Goal: Task Accomplishment & Management: Complete application form

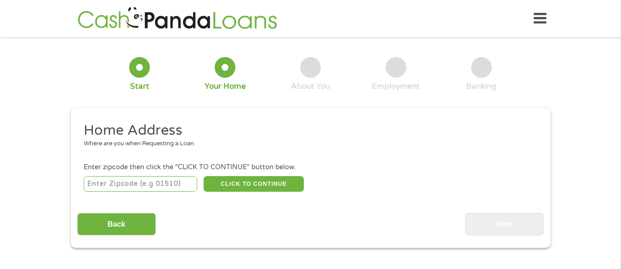
click at [117, 183] on input "number" at bounding box center [141, 184] width 114 height 16
type input "78596"
select select "[US_STATE]"
click at [266, 185] on button "CLICK TO CONTINUE" at bounding box center [254, 184] width 100 height 16
type input "78596"
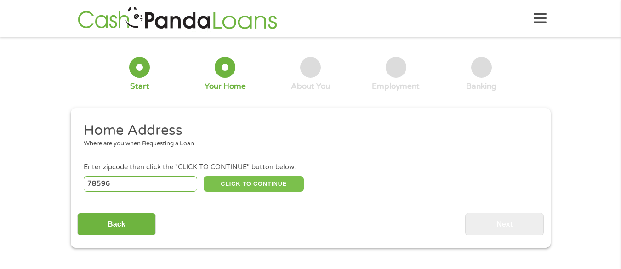
type input "Weslaco"
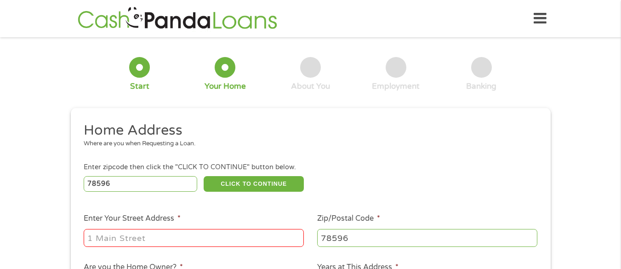
click at [176, 239] on input "Enter Your Street Address *" at bounding box center [194, 237] width 220 height 17
type input "[STREET_ADDRESS]"
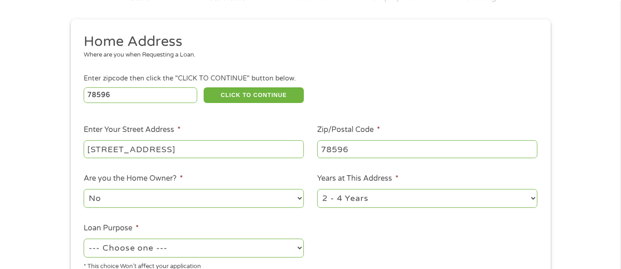
scroll to position [92, 0]
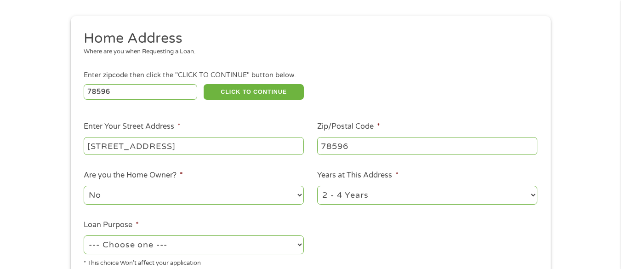
click at [298, 196] on select "No Yes" at bounding box center [194, 195] width 220 height 19
select select "yes"
click at [84, 186] on select "No Yes" at bounding box center [194, 195] width 220 height 19
click at [533, 195] on select "1 Year or less 1 - 2 Years 2 - 4 Years Over 4 Years" at bounding box center [427, 195] width 220 height 19
select select "60months"
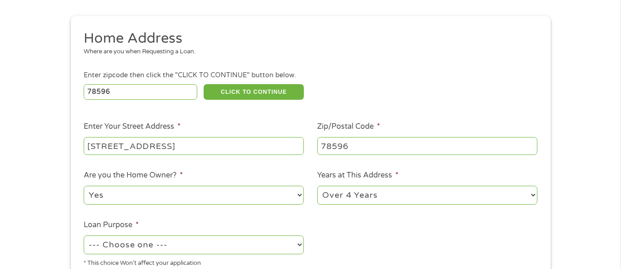
click at [317, 186] on select "1 Year or less 1 - 2 Years 2 - 4 Years Over 4 Years" at bounding box center [427, 195] width 220 height 19
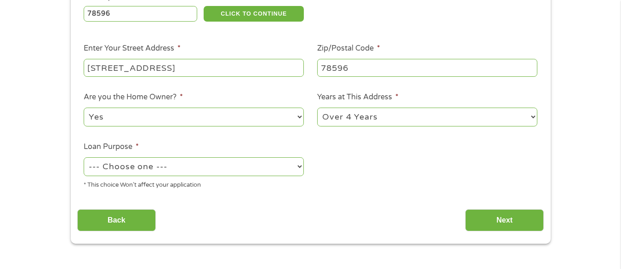
scroll to position [184, 0]
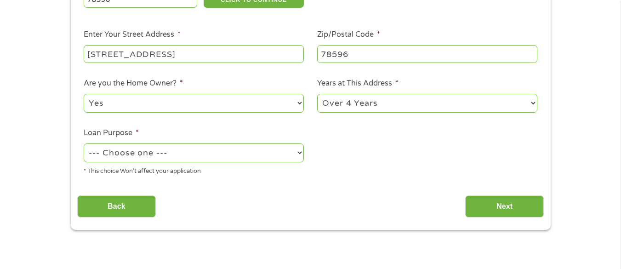
click at [298, 152] on select "--- Choose one --- Pay Bills Debt Consolidation Home Improvement Major Purchase…" at bounding box center [194, 152] width 220 height 19
select select "paybills"
click at [84, 143] on select "--- Choose one --- Pay Bills Debt Consolidation Home Improvement Major Purchase…" at bounding box center [194, 152] width 220 height 19
click at [515, 206] on input "Next" at bounding box center [504, 206] width 79 height 23
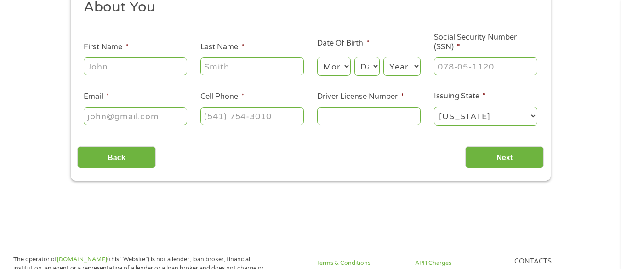
scroll to position [0, 0]
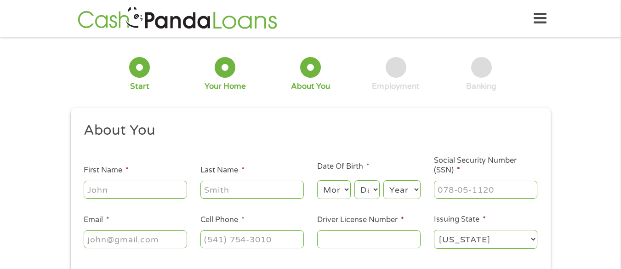
click at [149, 192] on input "First Name *" at bounding box center [135, 189] width 103 height 17
type input "[PERSON_NAME]"
type input "[EMAIL_ADDRESS][DOMAIN_NAME]"
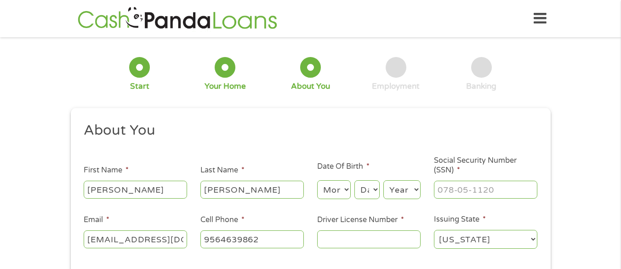
type input "[PHONE_NUMBER]"
click at [346, 190] on select "Month 1 2 3 4 5 6 7 8 9 10 11 12" at bounding box center [334, 189] width 34 height 19
select select "9"
click at [317, 180] on select "Month 1 2 3 4 5 6 7 8 9 10 11 12" at bounding box center [334, 189] width 34 height 19
click at [375, 191] on select "Day 1 2 3 4 5 6 7 8 9 10 11 12 13 14 15 16 17 18 19 20 21 22 23 24 25 26 27 28 …" at bounding box center [366, 189] width 25 height 19
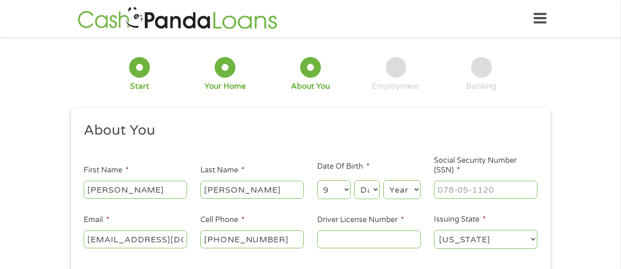
select select "6"
click at [354, 180] on select "Day 1 2 3 4 5 6 7 8 9 10 11 12 13 14 15 16 17 18 19 20 21 22 23 24 25 26 27 28 …" at bounding box center [366, 189] width 25 height 19
click at [416, 188] on select "Year [DATE] 2006 2005 2004 2003 2002 2001 2000 1999 1998 1997 1996 1995 1994 19…" at bounding box center [401, 189] width 37 height 19
select select "1964"
click at [383, 180] on select "Year [DATE] 2006 2005 2004 2003 2002 2001 2000 1999 1998 1997 1996 1995 1994 19…" at bounding box center [401, 189] width 37 height 19
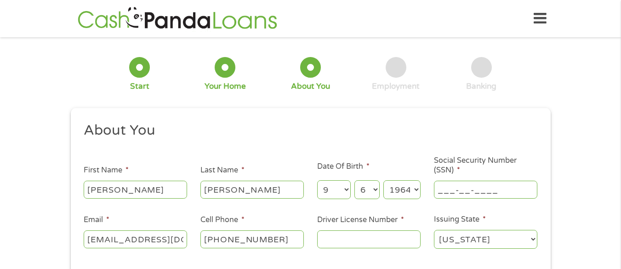
click at [468, 188] on input "___-__-____" at bounding box center [485, 189] width 103 height 17
type input "520-88-7792"
click at [332, 241] on input "Driver License Number *" at bounding box center [368, 238] width 103 height 17
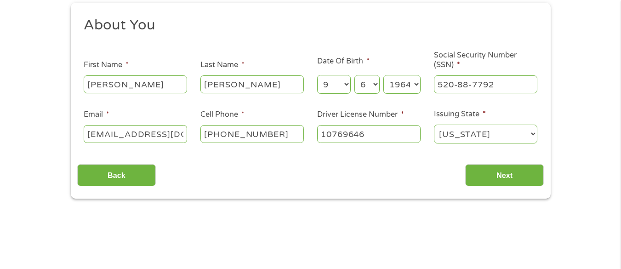
scroll to position [230, 0]
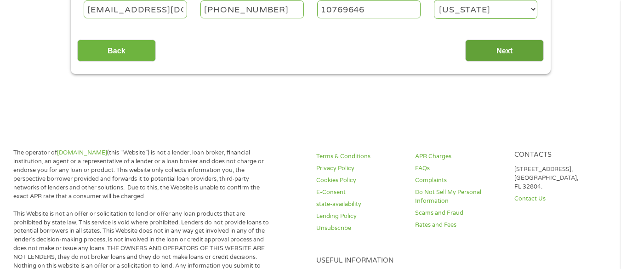
type input "10769646"
click at [506, 49] on input "Next" at bounding box center [504, 51] width 79 height 23
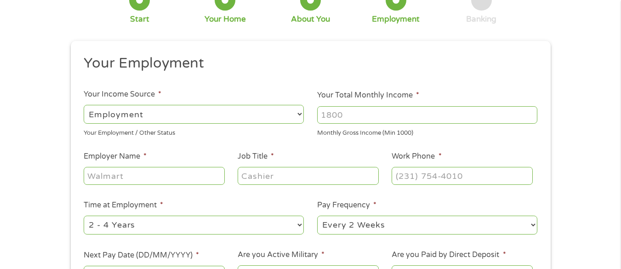
scroll to position [0, 0]
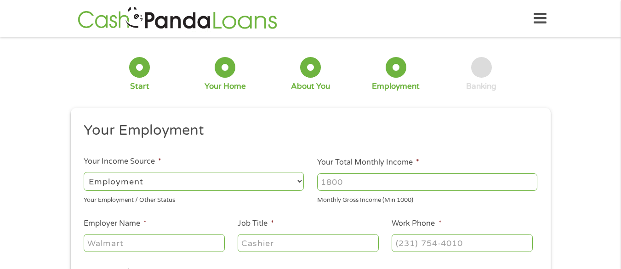
click at [299, 182] on select "--- Choose one --- Employment [DEMOGRAPHIC_DATA] Benefits" at bounding box center [194, 181] width 220 height 19
select select "benefits"
click at [84, 172] on select "--- Choose one --- Employment [DEMOGRAPHIC_DATA] Benefits" at bounding box center [194, 181] width 220 height 19
type input "Other"
type input "[PHONE_NUMBER]"
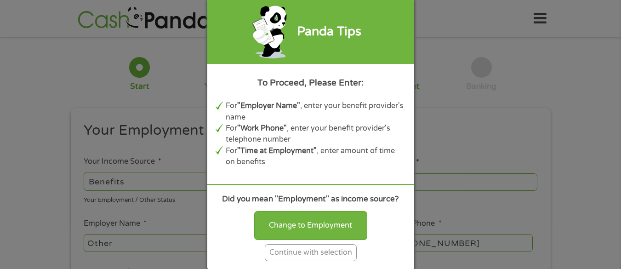
click at [308, 253] on div "Continue with selection" at bounding box center [311, 252] width 92 height 17
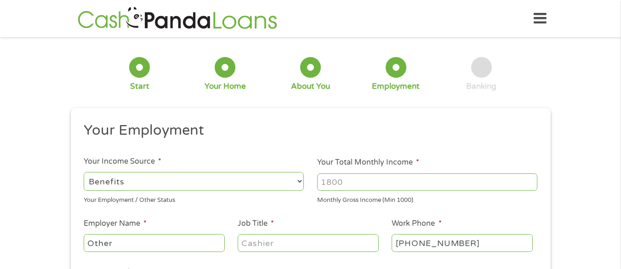
drag, startPoint x: 352, startPoint y: 182, endPoint x: 316, endPoint y: 185, distance: 36.4
click at [316, 185] on li "Your Total Monthly Income * Monthly Gross Income (Min 1000)" at bounding box center [427, 181] width 233 height 48
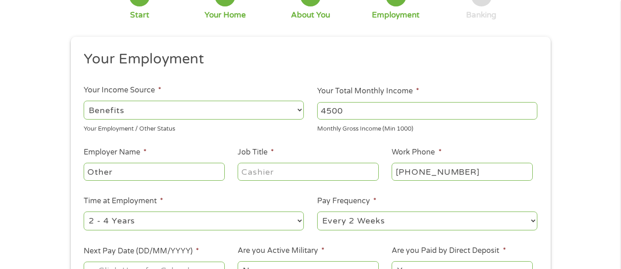
scroll to position [92, 0]
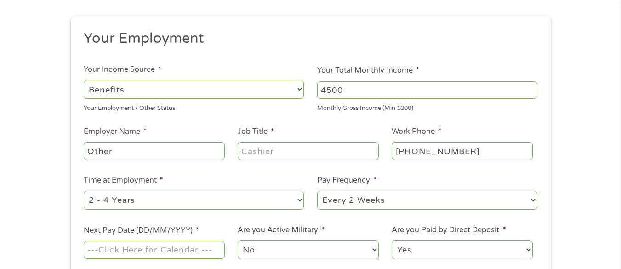
type input "4500"
click at [125, 150] on input "Other" at bounding box center [154, 150] width 141 height 17
type input "O"
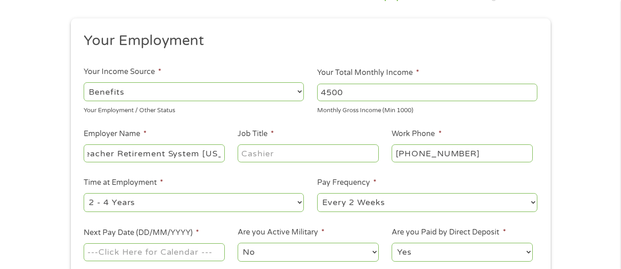
scroll to position [0, 13]
type input "Teacher Retirement System [US_STATE]"
click at [277, 153] on input "Job Title *" at bounding box center [308, 152] width 141 height 17
type input "Retiree"
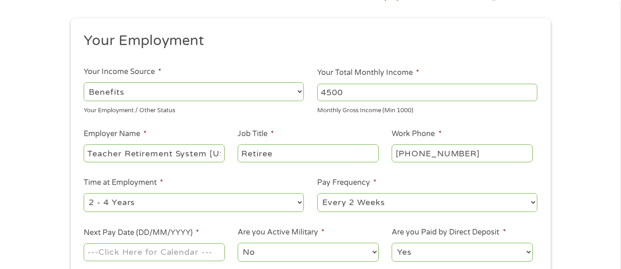
click at [532, 204] on select "--- Choose one --- Every 2 Weeks Every Week Monthly Semi-Monthly" at bounding box center [427, 202] width 220 height 19
select select "monthly"
click at [317, 193] on select "--- Choose one --- Every 2 Weeks Every Week Monthly Semi-Monthly" at bounding box center [427, 202] width 220 height 19
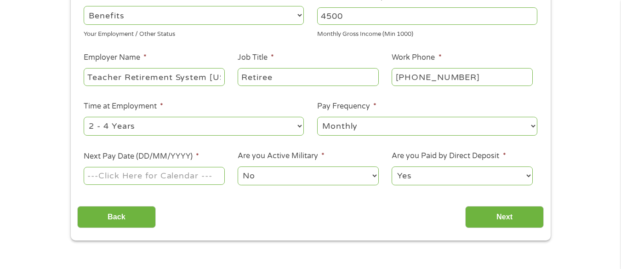
scroll to position [182, 0]
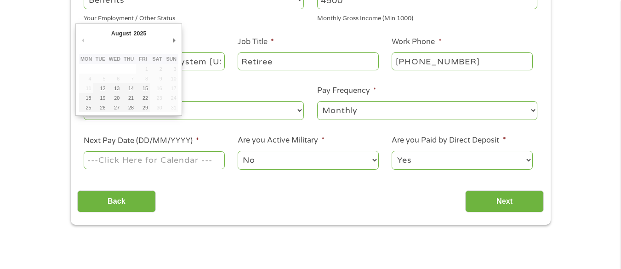
click at [181, 161] on input "Next Pay Date (DD/MM/YYYY) *" at bounding box center [154, 159] width 141 height 17
type input "[DATE]"
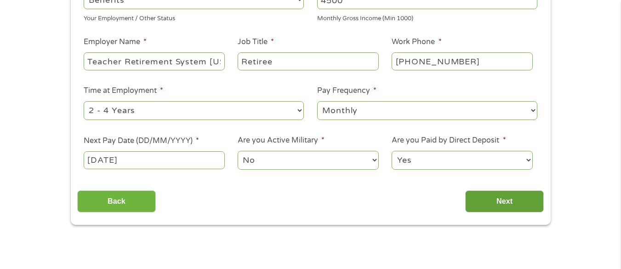
click at [521, 199] on input "Next" at bounding box center [504, 201] width 79 height 23
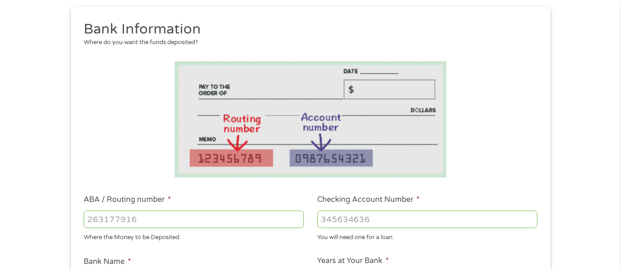
scroll to position [138, 0]
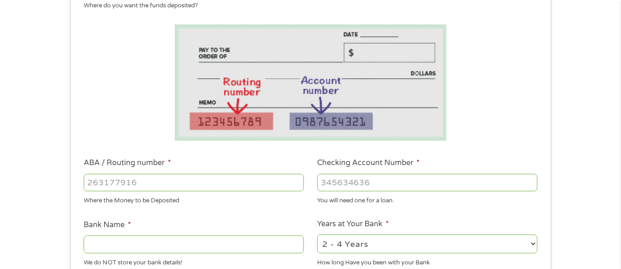
drag, startPoint x: 145, startPoint y: 182, endPoint x: 70, endPoint y: 188, distance: 75.1
click at [71, 188] on div "This field is hidden when viewing the form gclid EAIaIQobChMIkZeq_82DjwMV7S7UAR…" at bounding box center [311, 229] width 480 height 519
type input "114915272"
type input "INTER NATL BK OF MCALLEN"
type input "114915272"
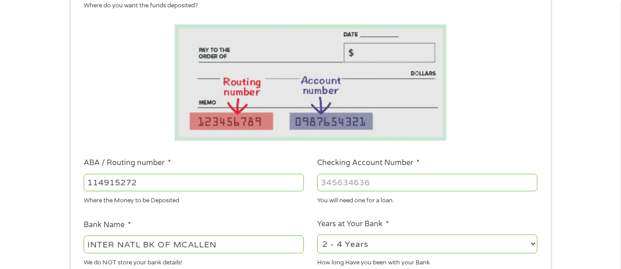
click at [378, 181] on input "Checking Account Number *" at bounding box center [427, 182] width 220 height 17
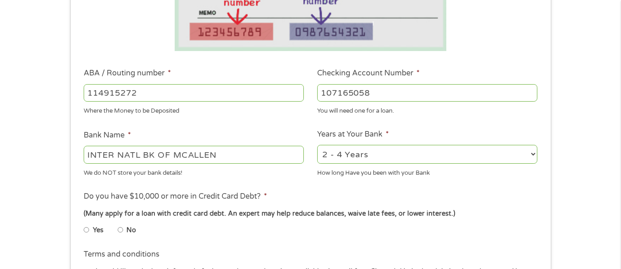
scroll to position [230, 0]
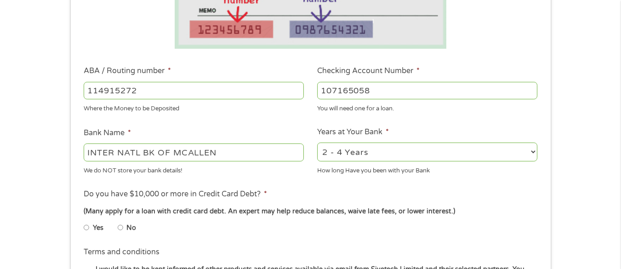
type input "107165058"
click at [532, 152] on select "2 - 4 Years 6 - 12 Months 1 - 2 Years Over 4 Years" at bounding box center [427, 151] width 220 height 19
click at [426, 223] on div "Yes No" at bounding box center [310, 229] width 453 height 21
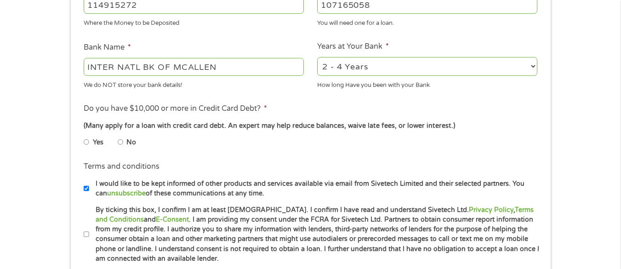
scroll to position [322, 0]
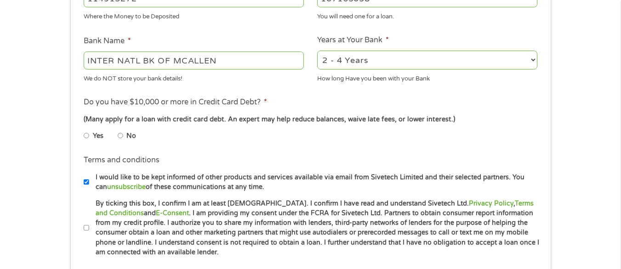
click at [121, 136] on input "No" at bounding box center [121, 135] width 6 height 15
radio input "true"
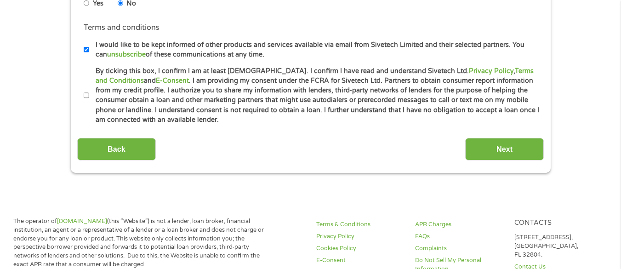
scroll to position [460, 0]
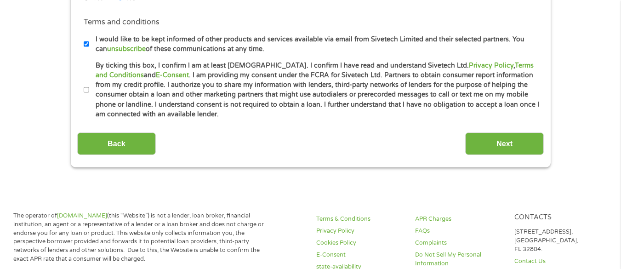
click at [85, 89] on input "By ticking this box, I confirm I am at least [DEMOGRAPHIC_DATA]. I confirm I ha…" at bounding box center [87, 90] width 6 height 15
checkbox input "true"
click at [499, 144] on input "Next" at bounding box center [504, 143] width 79 height 23
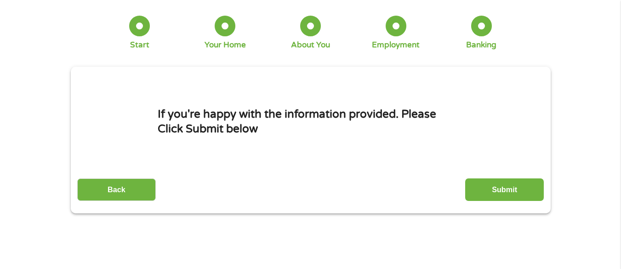
scroll to position [0, 0]
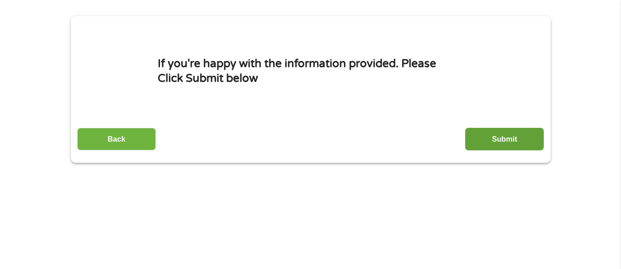
click at [504, 135] on input "Submit" at bounding box center [504, 139] width 79 height 23
